Goal: Task Accomplishment & Management: Check status

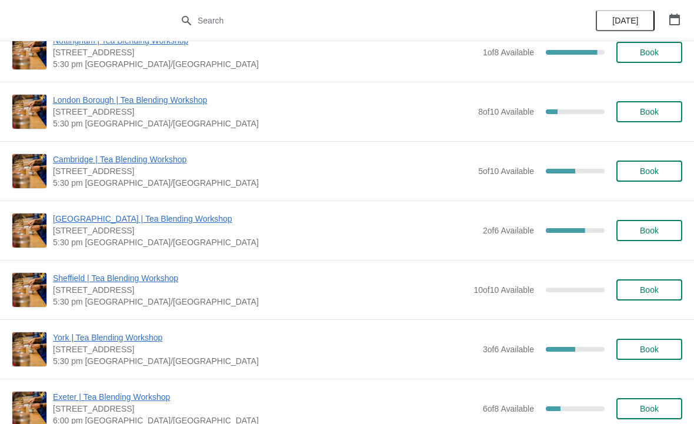
scroll to position [955, 0]
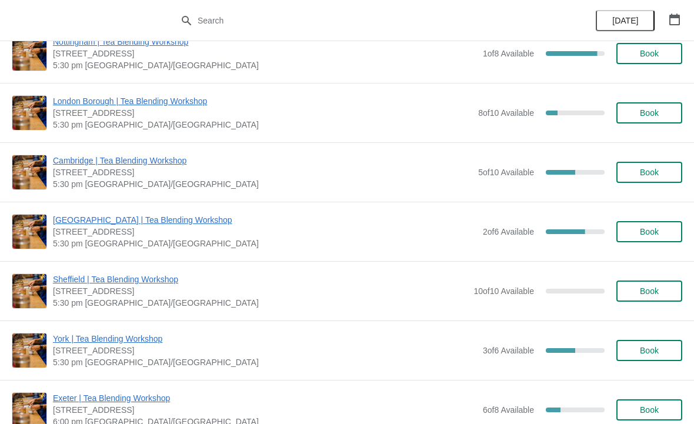
click at [151, 156] on span "Cambridge | Tea Blending Workshop" at bounding box center [262, 161] width 419 height 12
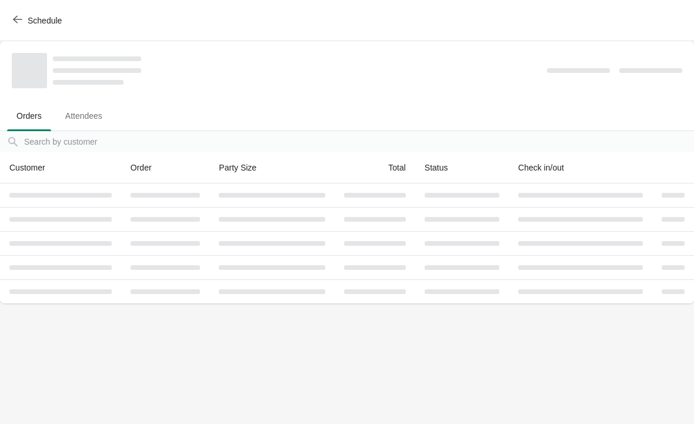
scroll to position [0, 0]
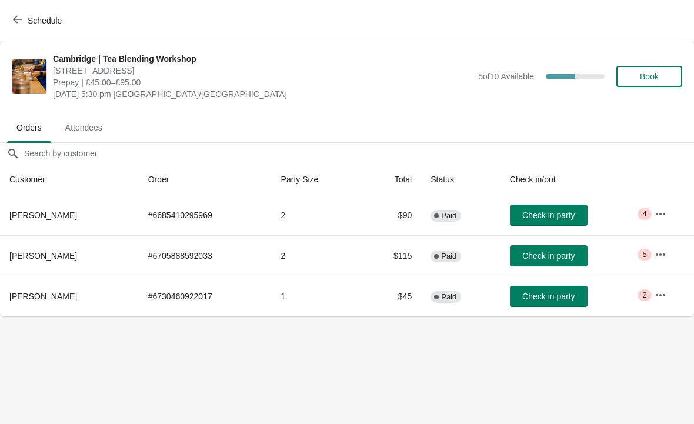
click at [643, 222] on td "Check in party" at bounding box center [572, 215] width 145 height 40
click at [631, 213] on td "Check in party" at bounding box center [572, 215] width 145 height 40
click at [661, 212] on icon "button" at bounding box center [660, 214] width 12 height 12
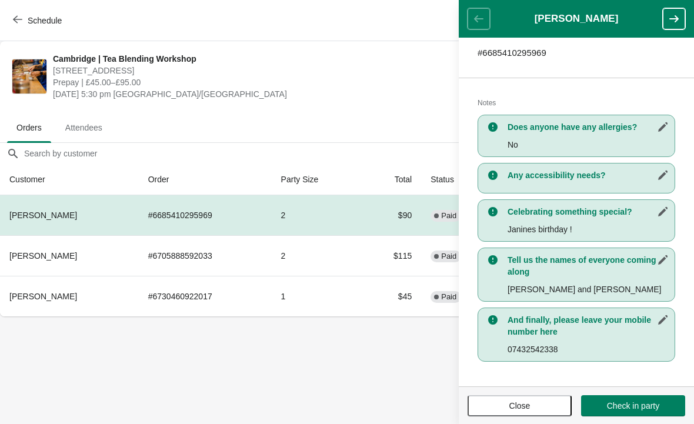
scroll to position [200, 0]
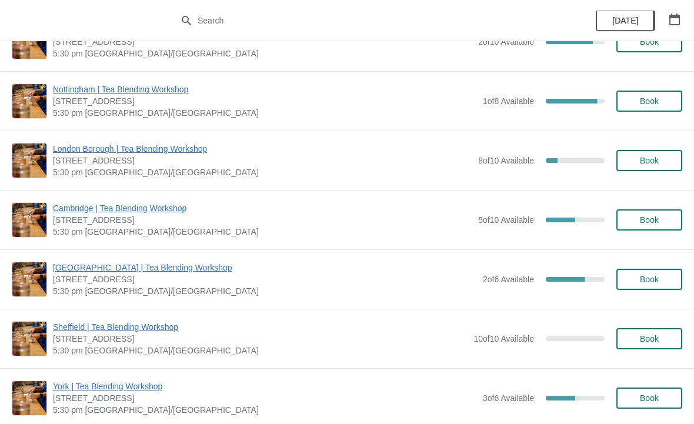
scroll to position [908, 0]
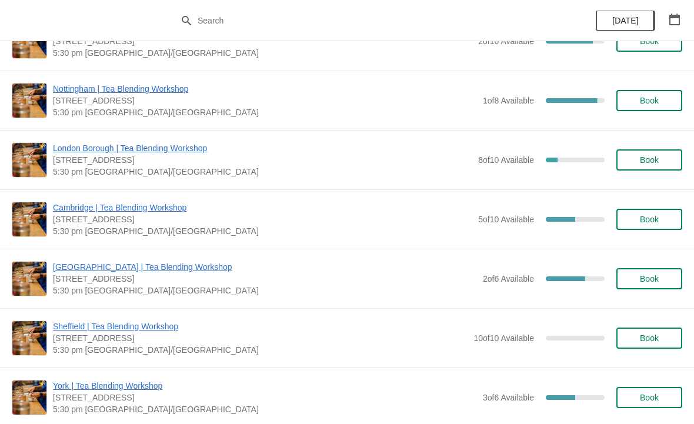
click at [82, 209] on span "Cambridge | Tea Blending Workshop" at bounding box center [262, 208] width 419 height 12
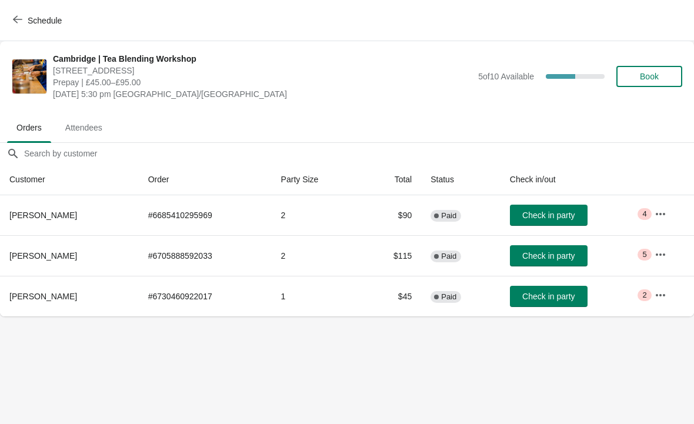
click at [89, 129] on span "Attendees" at bounding box center [84, 127] width 56 height 21
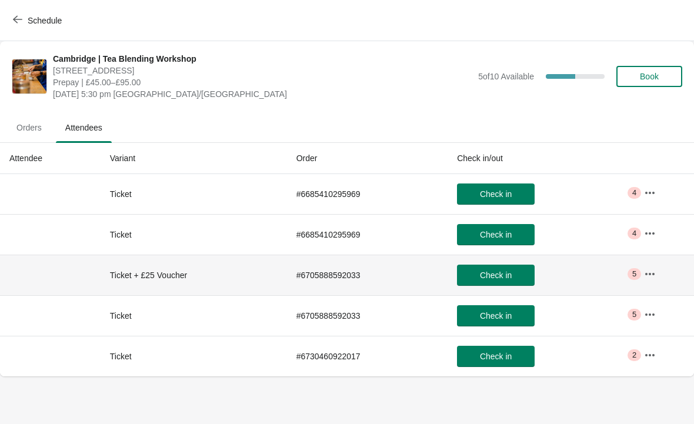
click at [634, 275] on span "5" at bounding box center [634, 273] width 4 height 9
click at [654, 275] on icon "button" at bounding box center [649, 273] width 9 height 2
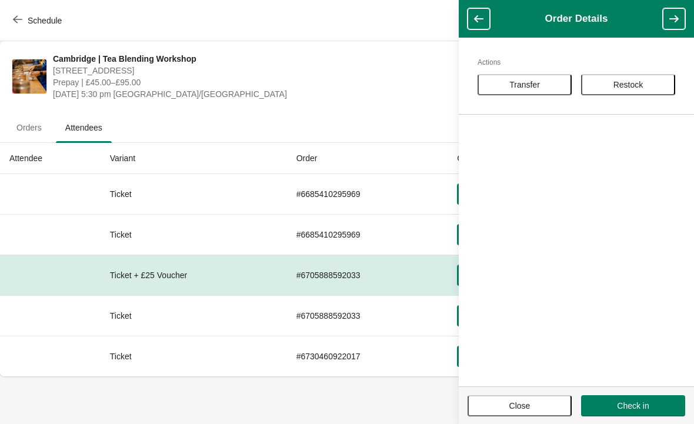
click at [470, 26] on button "button" at bounding box center [478, 18] width 22 height 21
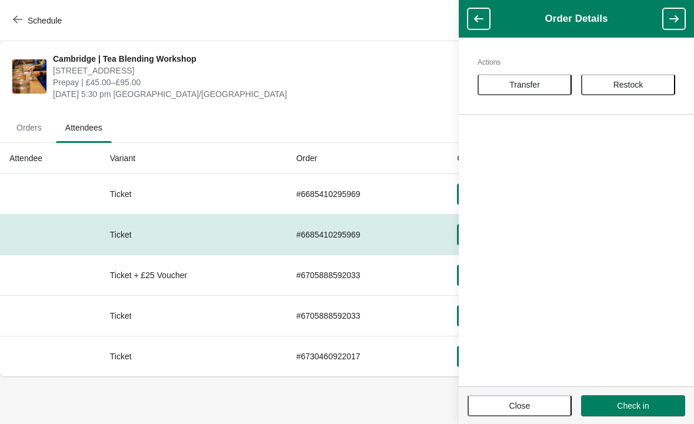
click at [483, 18] on icon "button" at bounding box center [478, 18] width 9 height 7
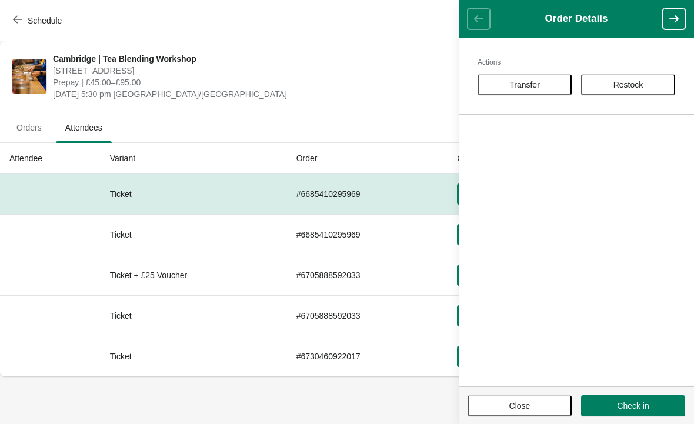
click at [486, 9] on header "Order Details" at bounding box center [576, 19] width 235 height 38
click at [520, 414] on button "Close" at bounding box center [519, 405] width 104 height 21
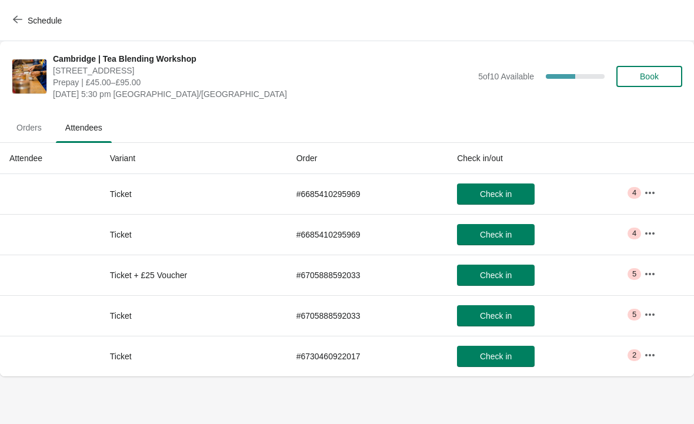
click at [31, 132] on span "Orders" at bounding box center [29, 127] width 44 height 21
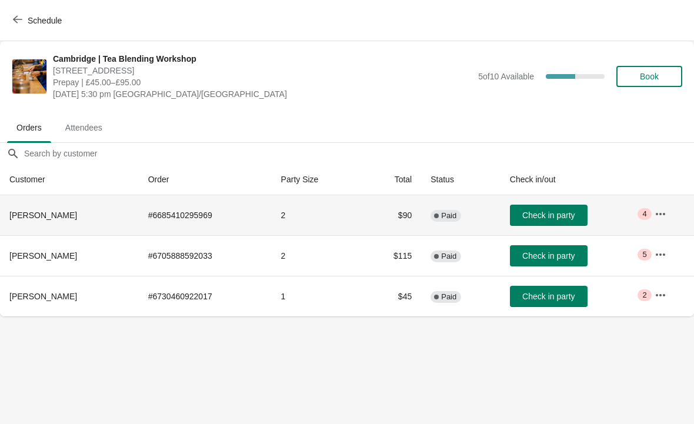
click at [647, 210] on span "Critical 4" at bounding box center [644, 214] width 14 height 12
click at [642, 217] on span "4" at bounding box center [644, 213] width 4 height 9
click at [272, 219] on td "2" at bounding box center [317, 215] width 90 height 40
click at [637, 225] on td "Check in party" at bounding box center [572, 215] width 145 height 40
click at [642, 251] on span "5" at bounding box center [644, 254] width 4 height 9
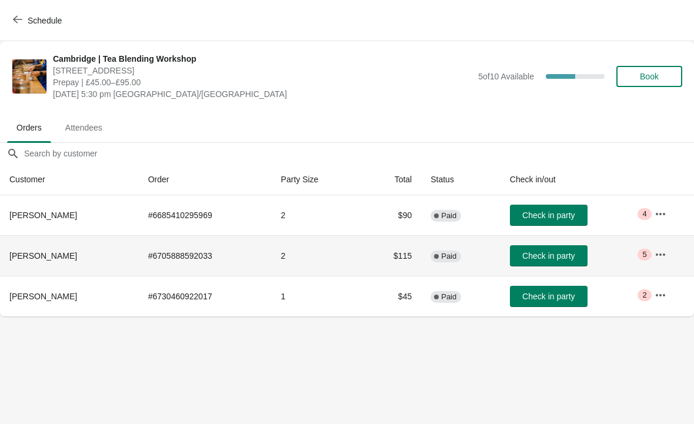
click at [642, 253] on span "5" at bounding box center [644, 254] width 4 height 9
click at [638, 258] on span "Critical 5" at bounding box center [644, 255] width 14 height 12
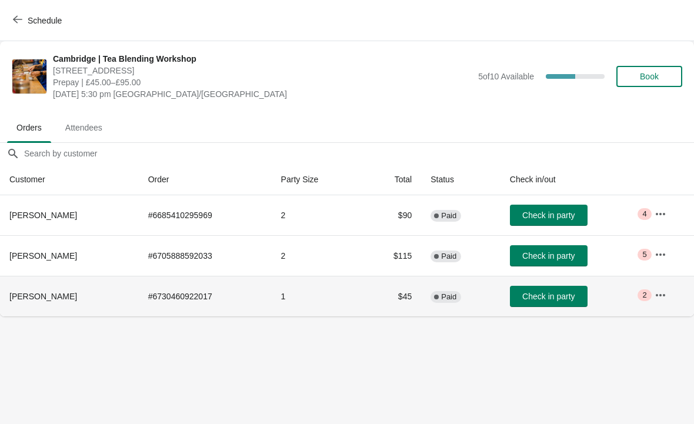
click at [641, 300] on span "Critical 2" at bounding box center [644, 295] width 14 height 12
click at [645, 309] on td "Critical 2" at bounding box center [669, 296] width 49 height 41
click at [642, 299] on span "2" at bounding box center [644, 294] width 4 height 9
click at [73, 129] on span "Attendees" at bounding box center [84, 127] width 56 height 21
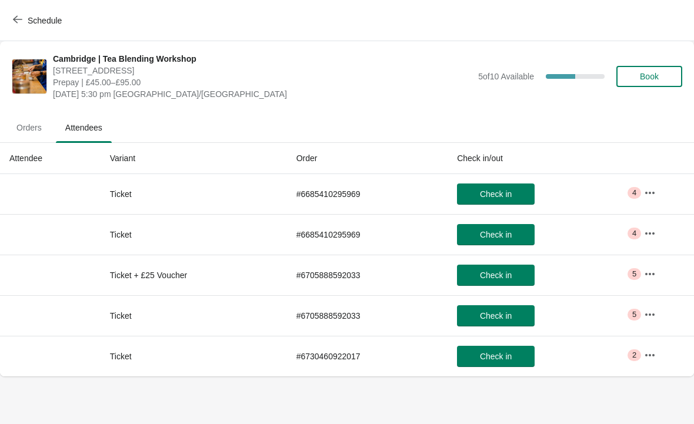
click at [213, 198] on td "Ticket" at bounding box center [194, 194] width 186 height 40
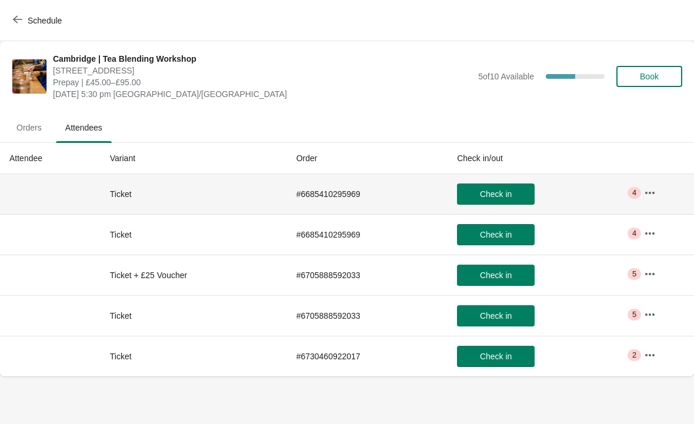
click at [651, 188] on icon "button" at bounding box center [650, 193] width 12 height 12
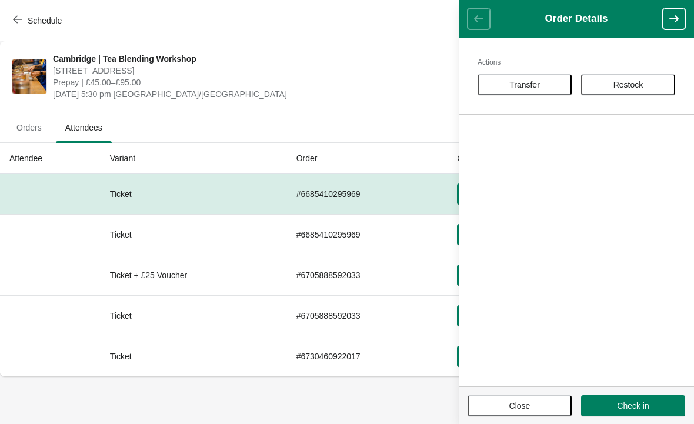
click at [516, 403] on span "Close" at bounding box center [519, 405] width 21 height 9
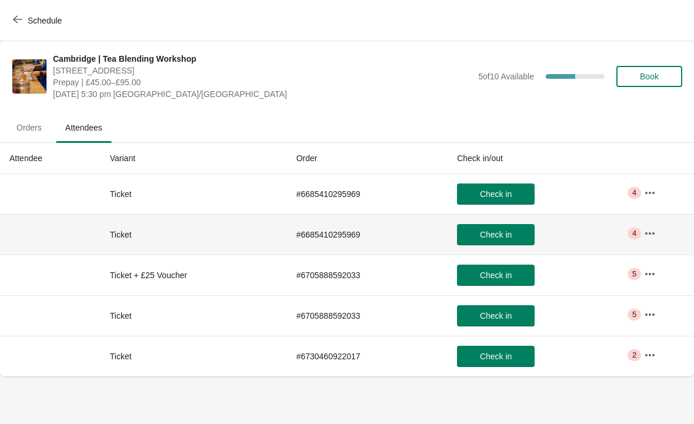
click at [634, 232] on span "4" at bounding box center [634, 233] width 4 height 9
click at [653, 230] on icon "button" at bounding box center [650, 234] width 12 height 12
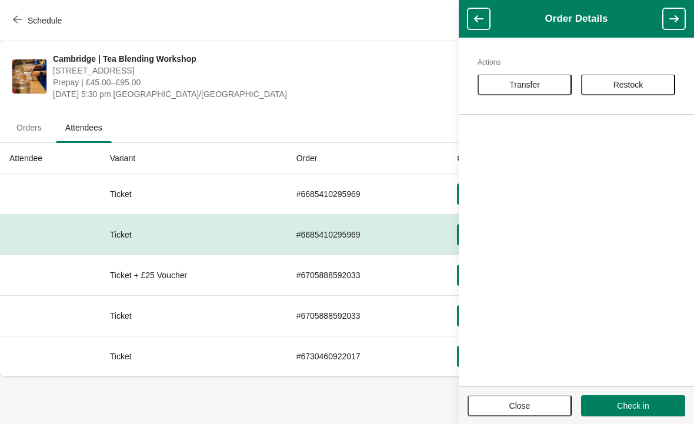
click at [543, 399] on button "Close" at bounding box center [519, 405] width 104 height 21
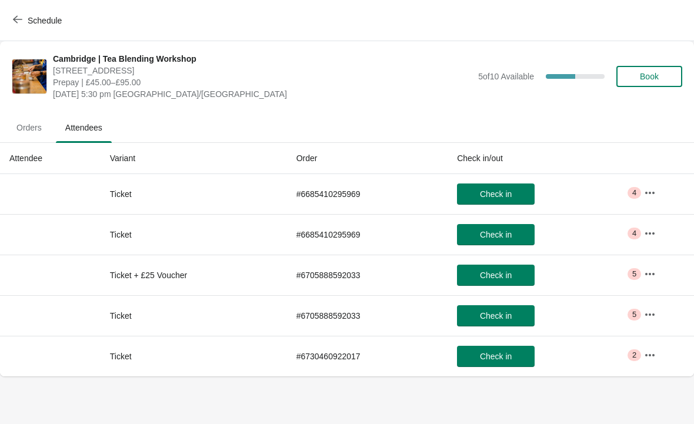
click at [660, 268] on button "button" at bounding box center [649, 273] width 21 height 21
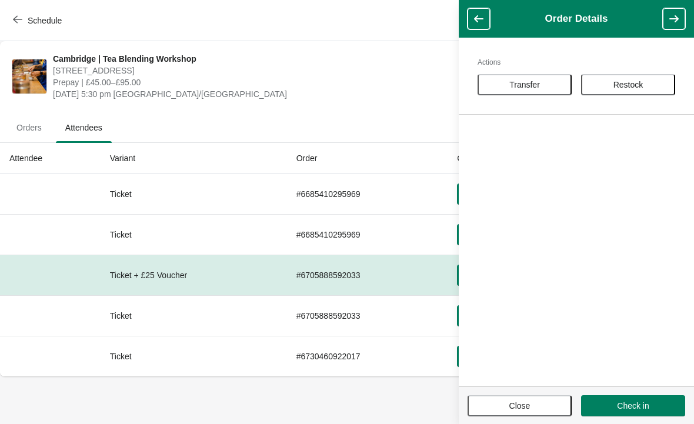
click at [533, 405] on span "Close" at bounding box center [519, 405] width 83 height 9
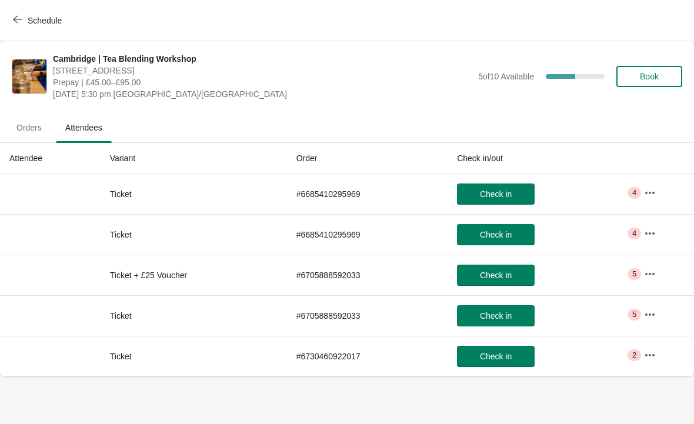
click at [641, 308] on button "button" at bounding box center [649, 314] width 21 height 21
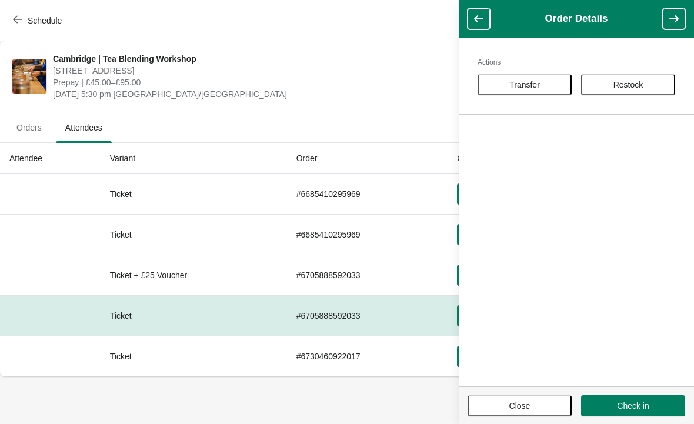
click at [517, 414] on button "Close" at bounding box center [519, 405] width 104 height 21
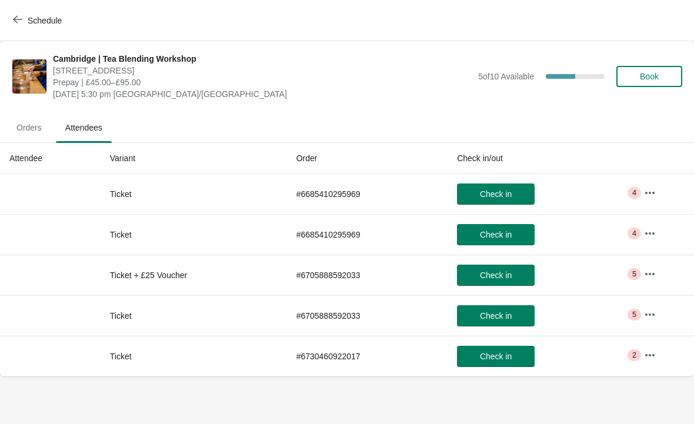
click at [643, 354] on button "button" at bounding box center [649, 355] width 21 height 21
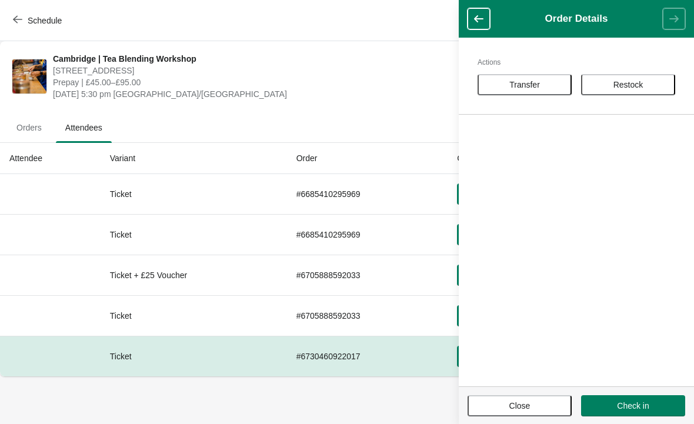
click at [532, 412] on button "Close" at bounding box center [519, 405] width 104 height 21
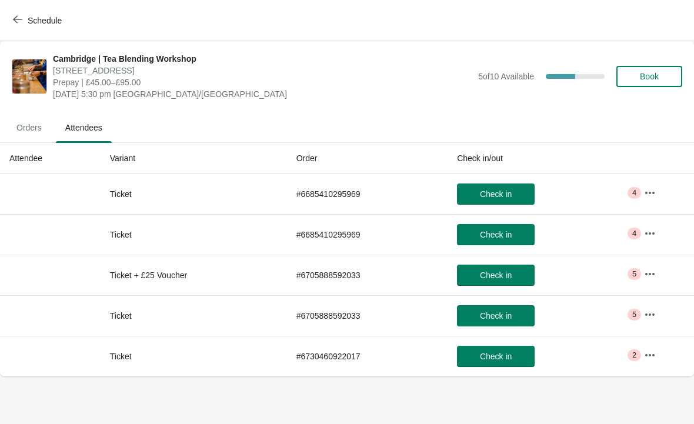
click at [24, 25] on span "Schedule" at bounding box center [38, 20] width 46 height 11
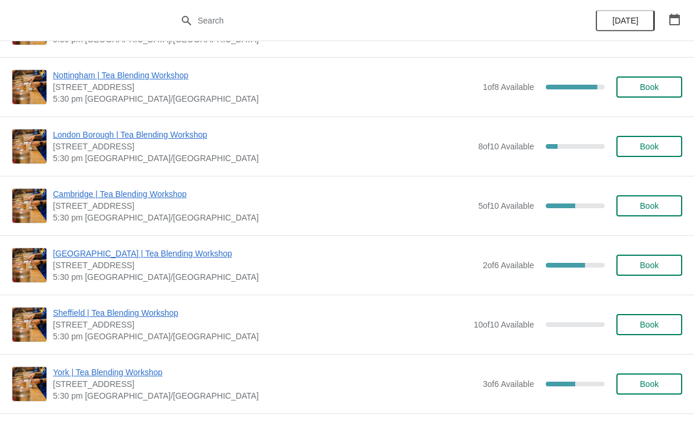
scroll to position [925, 0]
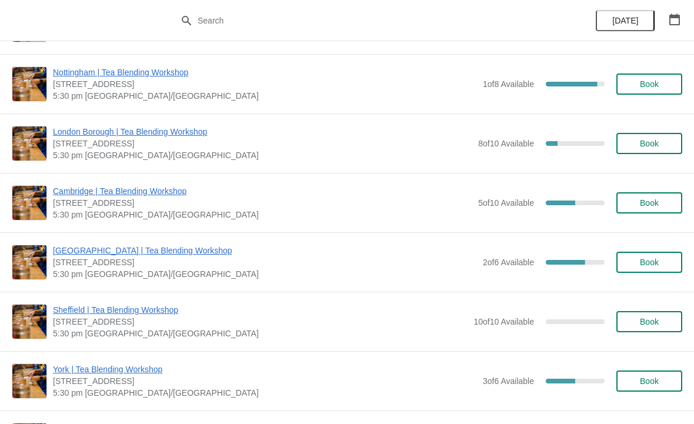
click at [375, 196] on span "Cambridge | Tea Blending Workshop" at bounding box center [262, 191] width 419 height 12
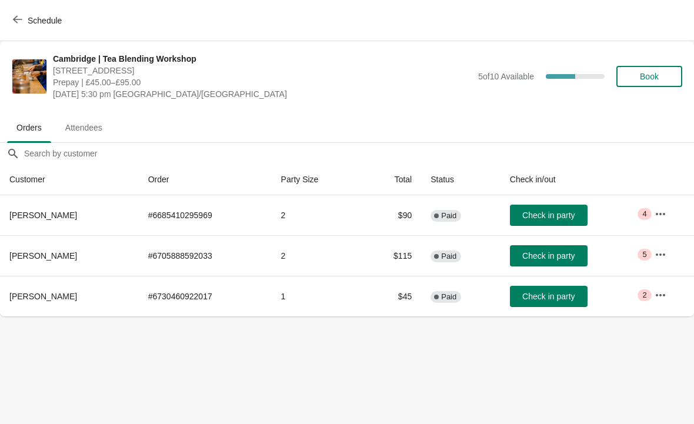
scroll to position [0, 0]
click at [538, 213] on span "Check in party" at bounding box center [548, 214] width 52 height 9
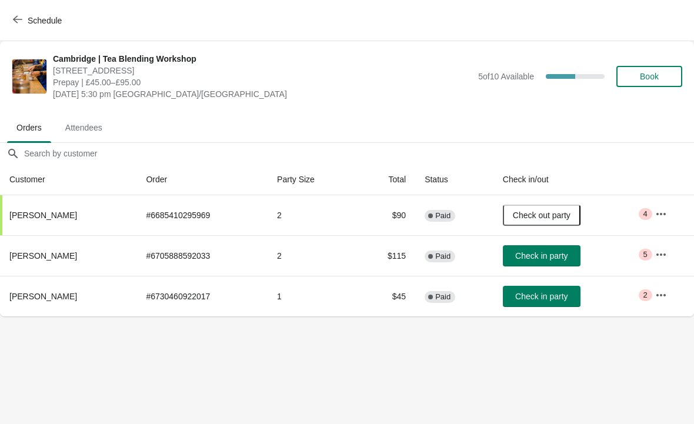
click at [545, 210] on span "Check out party" at bounding box center [542, 214] width 58 height 9
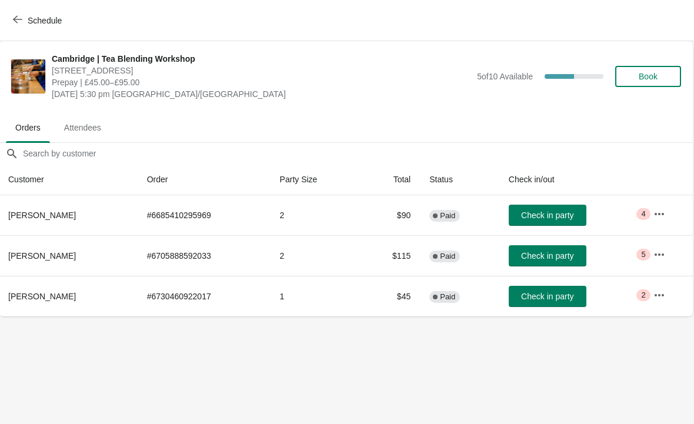
scroll to position [0, 1]
click at [218, 218] on td "# 6685410295969" at bounding box center [204, 215] width 133 height 40
click at [271, 211] on td "2" at bounding box center [316, 215] width 90 height 40
click at [56, 218] on th "[PERSON_NAME]" at bounding box center [69, 215] width 139 height 40
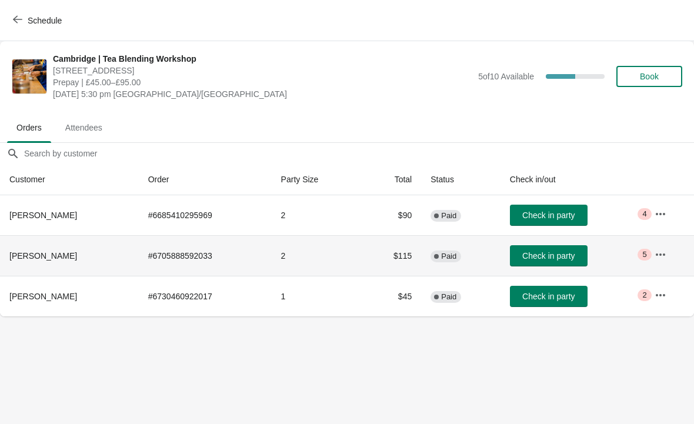
click at [49, 271] on th "[PERSON_NAME]" at bounding box center [69, 255] width 139 height 41
click at [669, 209] on button "button" at bounding box center [660, 213] width 21 height 21
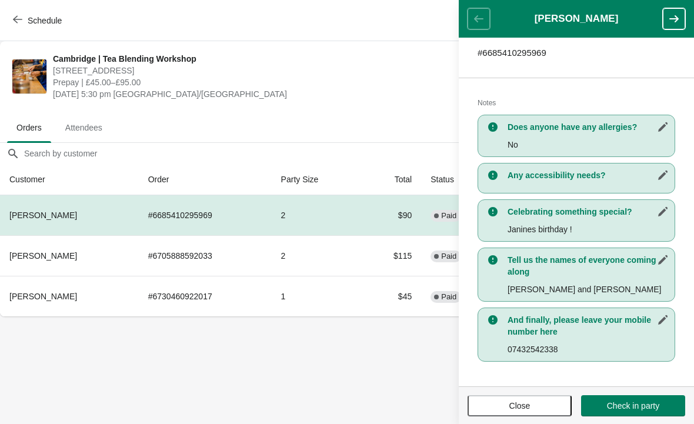
scroll to position [200, 0]
click at [674, 14] on icon "button" at bounding box center [674, 19] width 12 height 12
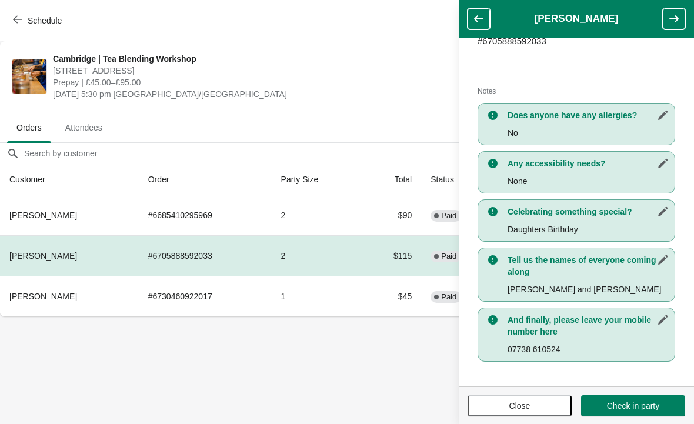
scroll to position [212, 0]
click at [680, 15] on button "button" at bounding box center [674, 18] width 22 height 21
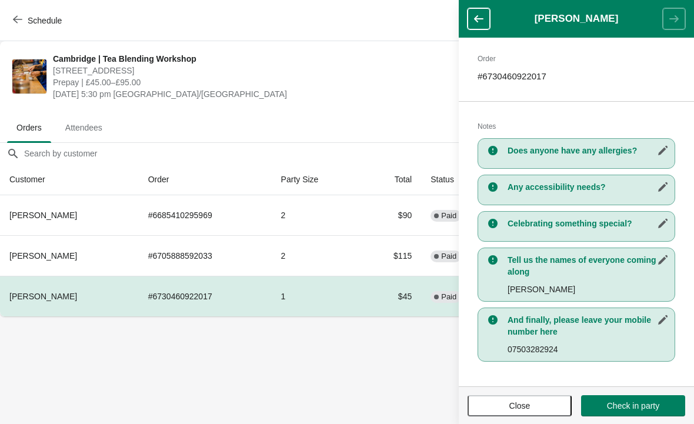
scroll to position [177, 0]
click at [486, 12] on button "button" at bounding box center [478, 18] width 22 height 21
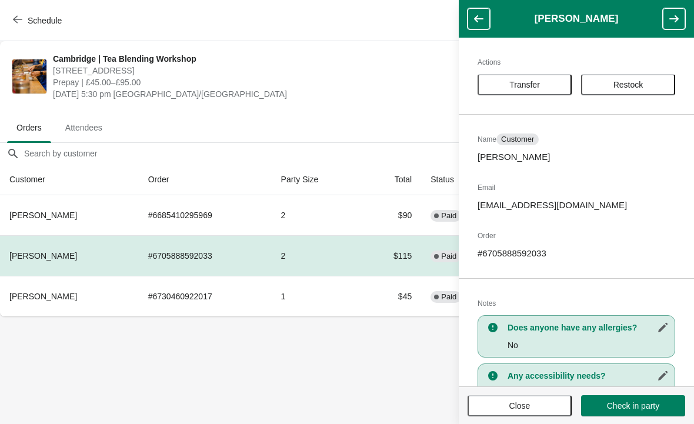
click at [483, 18] on icon "button" at bounding box center [478, 18] width 9 height 7
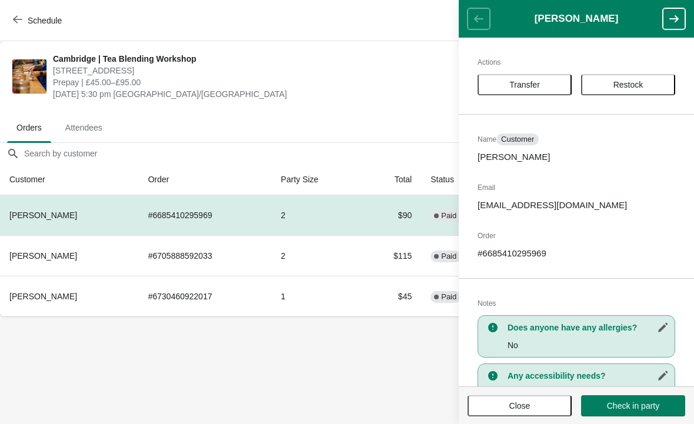
click at [481, 18] on header "[PERSON_NAME]" at bounding box center [576, 19] width 235 height 38
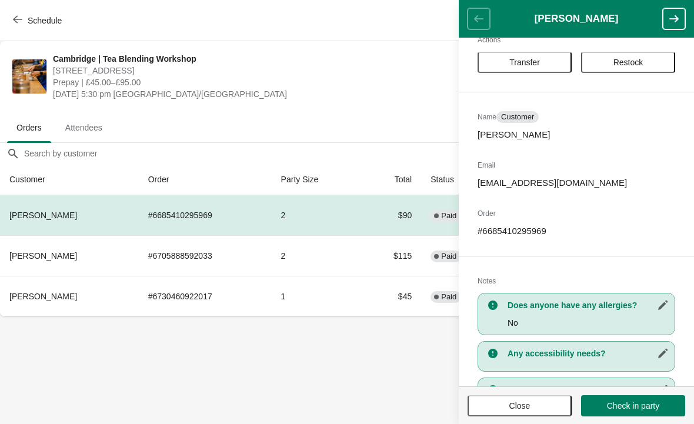
scroll to position [28, 0]
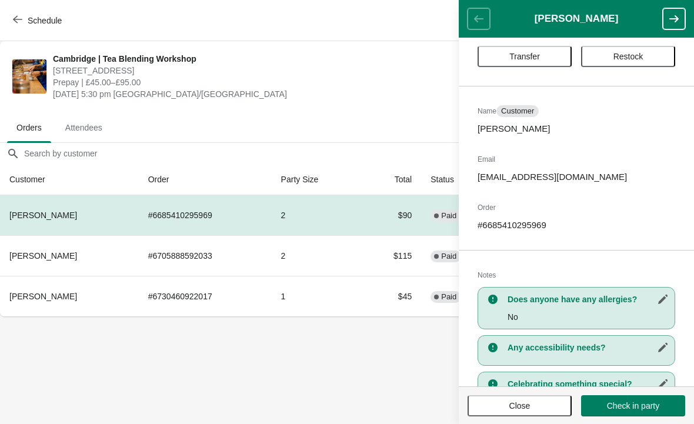
click at [532, 416] on button "Close" at bounding box center [519, 405] width 104 height 21
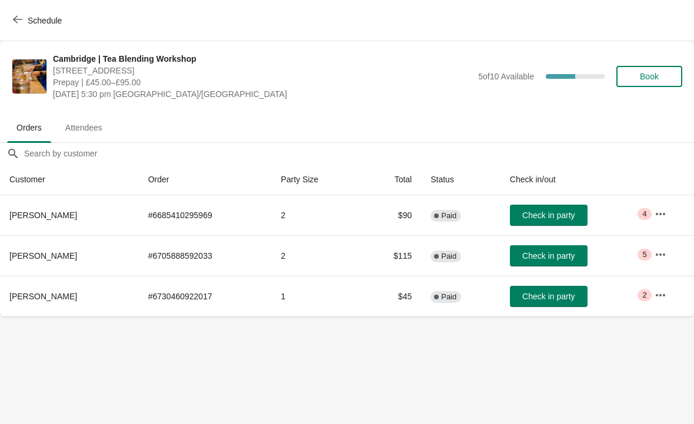
click at [665, 256] on button "button" at bounding box center [660, 254] width 21 height 21
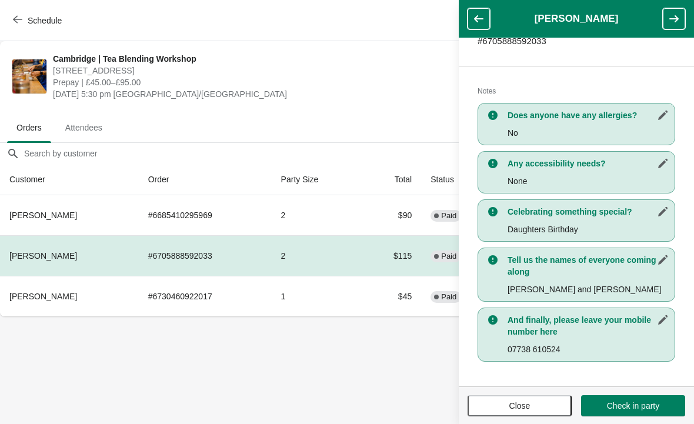
scroll to position [212, 0]
click at [483, 28] on button "button" at bounding box center [478, 18] width 22 height 21
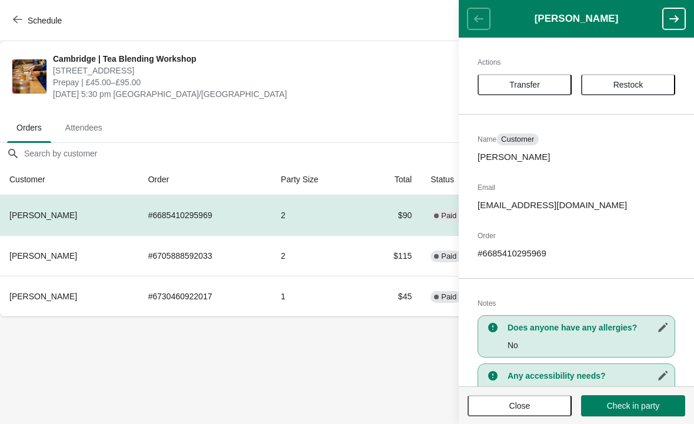
click at [400, 68] on span "[STREET_ADDRESS]" at bounding box center [262, 71] width 419 height 12
click at [529, 412] on button "Close" at bounding box center [519, 405] width 104 height 21
